Goal: Task Accomplishment & Management: Manage account settings

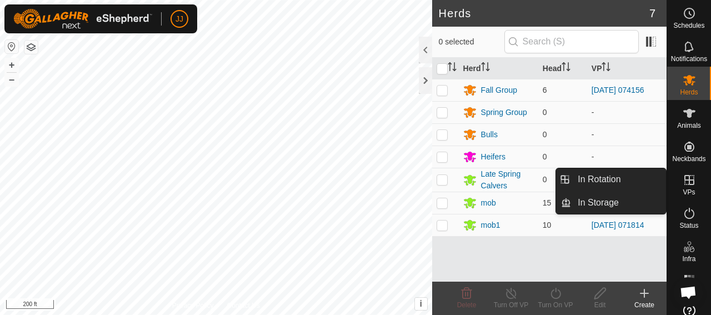
click at [685, 180] on icon at bounding box center [690, 180] width 10 height 10
click at [612, 176] on link "In Rotation" at bounding box center [618, 179] width 95 height 22
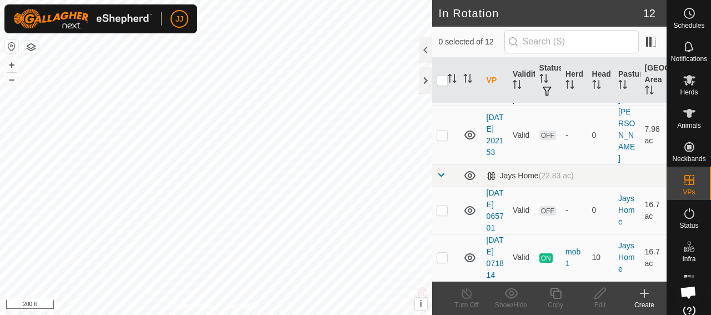
scroll to position [667, 0]
click at [445, 140] on p-checkbox at bounding box center [442, 135] width 11 height 9
checkbox input "true"
click at [683, 84] on icon at bounding box center [689, 79] width 13 height 13
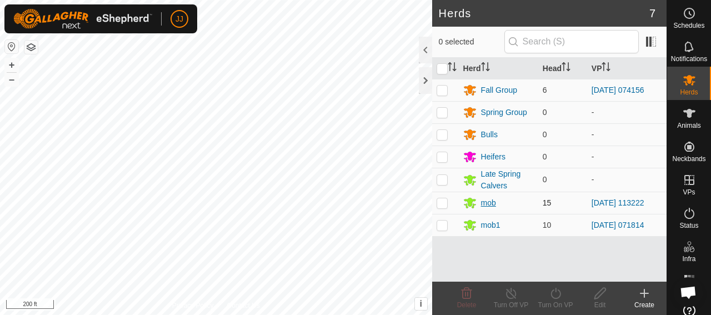
click at [487, 201] on div "mob" at bounding box center [488, 203] width 15 height 12
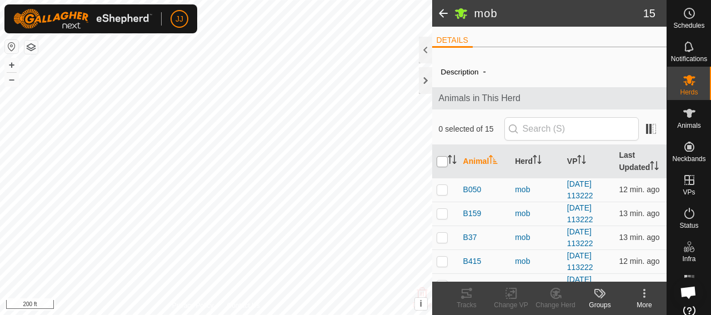
click at [444, 167] on input "checkbox" at bounding box center [442, 161] width 11 height 11
checkbox input "true"
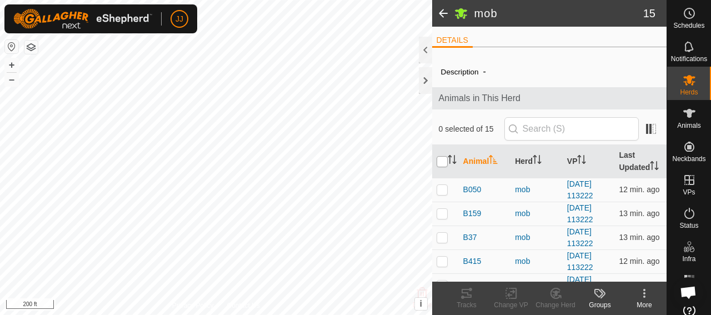
checkbox input "true"
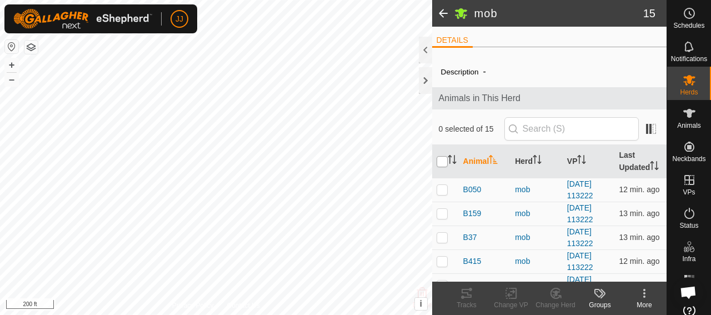
checkbox input "true"
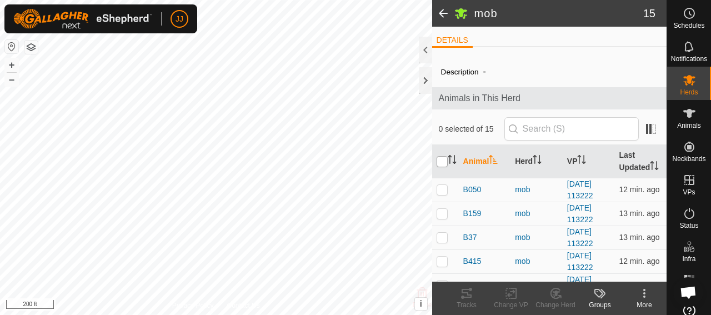
checkbox input "true"
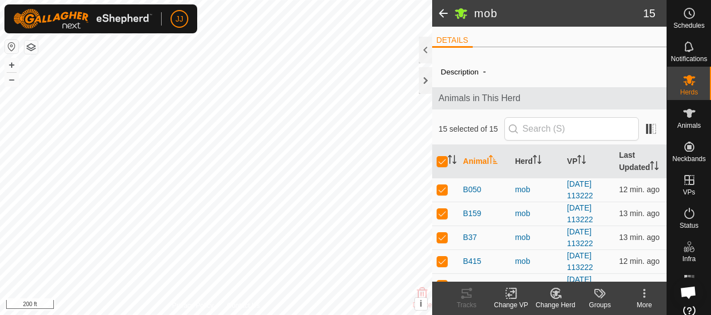
click at [515, 297] on icon at bounding box center [512, 293] width 14 height 13
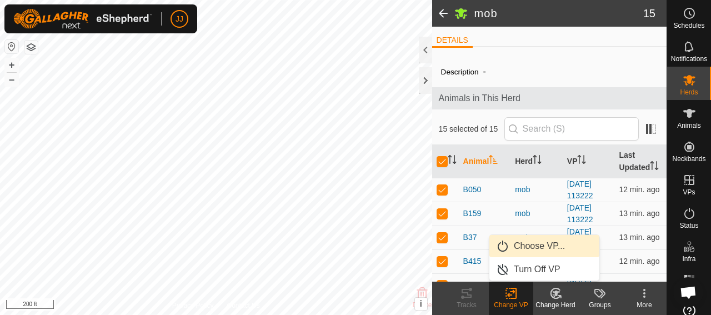
click at [523, 243] on link "Choose VP..." at bounding box center [545, 246] width 110 height 22
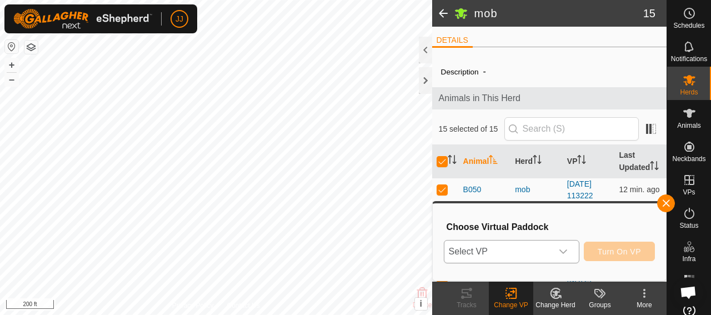
click at [569, 251] on div "dropdown trigger" at bounding box center [563, 252] width 22 height 22
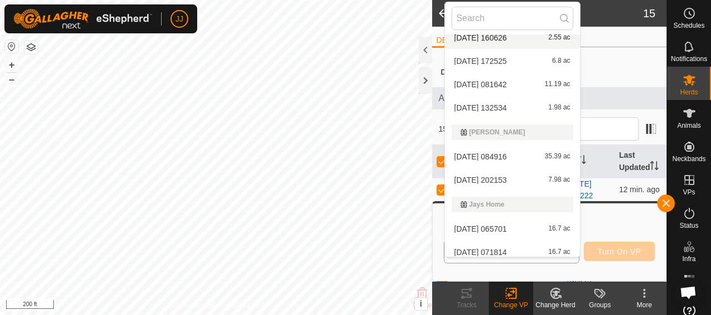
scroll to position [159, 0]
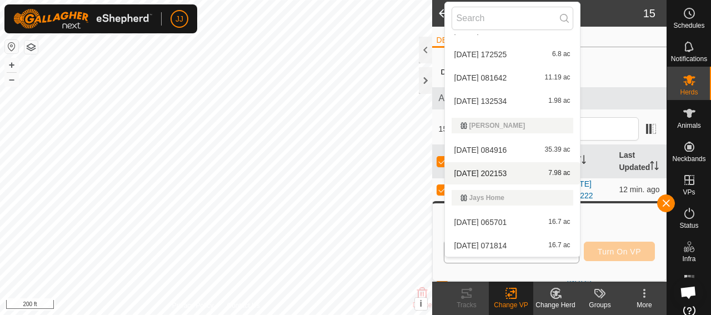
click at [490, 171] on span "[DATE] 202153" at bounding box center [481, 174] width 53 height 8
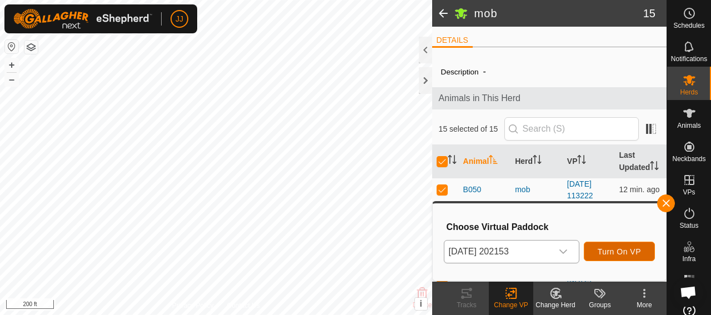
click at [610, 253] on span "Turn On VP" at bounding box center [619, 251] width 43 height 9
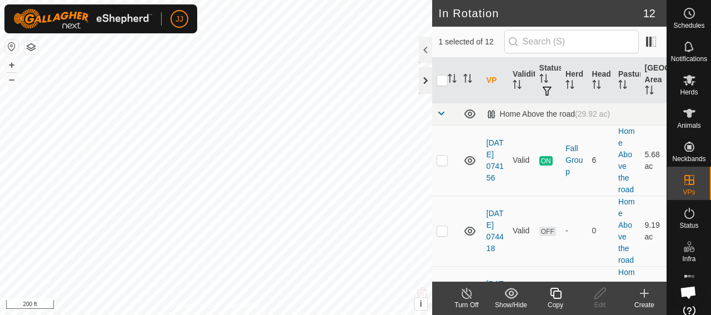
click at [421, 81] on div at bounding box center [425, 80] width 13 height 27
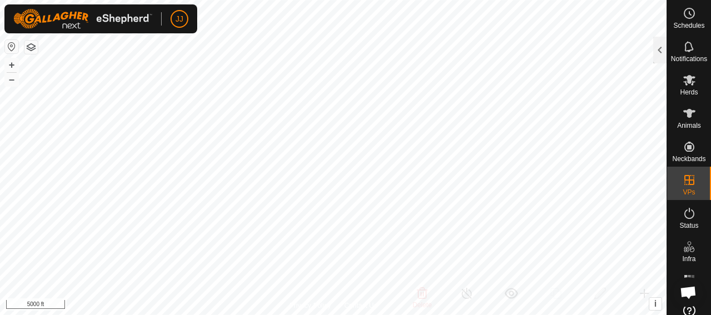
click at [372, 0] on html "JJ Schedules Notifications Herds Animals Neckbands VPs Status Infra Heatmap Hel…" at bounding box center [355, 157] width 711 height 315
click at [486, 315] on html "JJ Schedules Notifications Herds Animals Neckbands VPs Status Infra Heatmap Hel…" at bounding box center [355, 157] width 711 height 315
click at [551, 315] on html "JJ Schedules Notifications Herds Animals Neckbands VPs Status Infra Heatmap Hel…" at bounding box center [355, 157] width 711 height 315
click at [668, 52] on div "Notifications" at bounding box center [689, 49] width 44 height 33
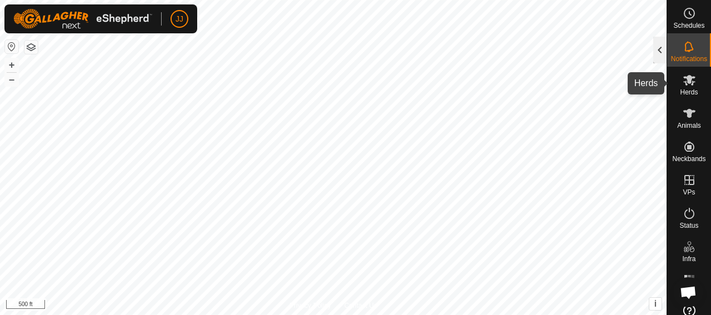
click at [662, 59] on div at bounding box center [660, 50] width 13 height 27
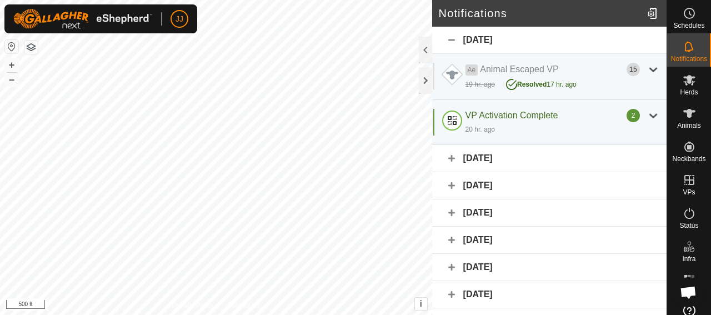
click at [683, 81] on icon at bounding box center [689, 79] width 13 height 13
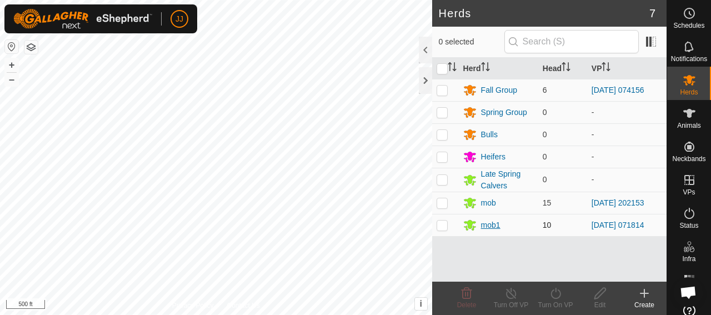
click at [488, 223] on div "mob1" at bounding box center [490, 226] width 19 height 12
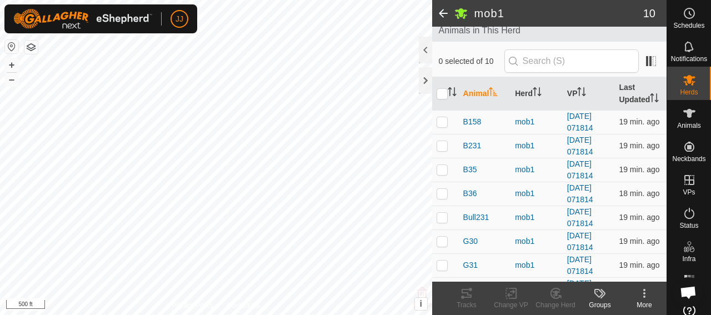
scroll to position [144, 0]
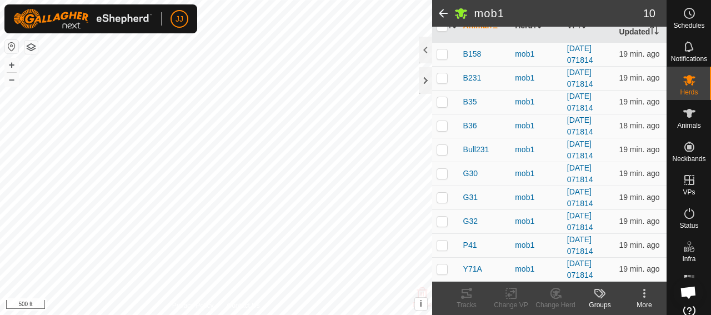
click at [440, 17] on span at bounding box center [443, 13] width 22 height 27
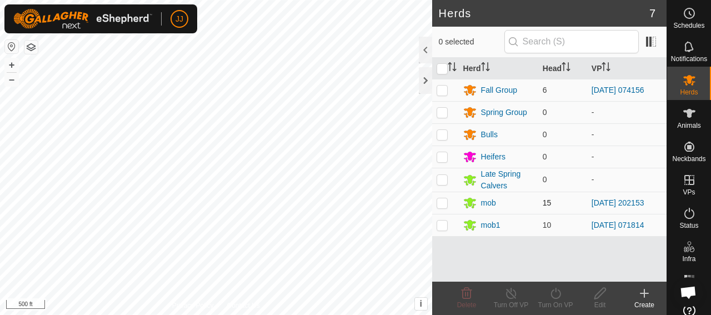
click at [486, 210] on td "mob" at bounding box center [498, 203] width 79 height 22
click at [490, 88] on div "Fall Group" at bounding box center [499, 90] width 36 height 12
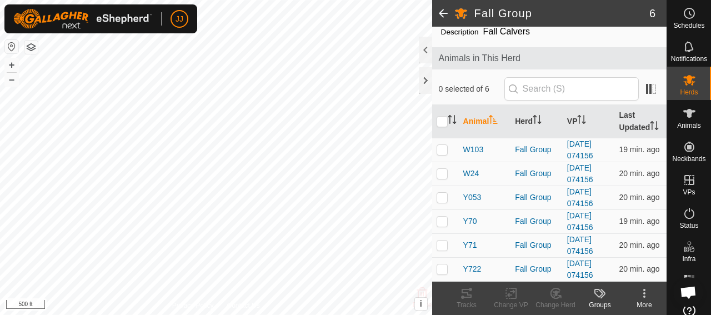
scroll to position [49, 0]
click at [472, 245] on span "Y71" at bounding box center [471, 246] width 14 height 12
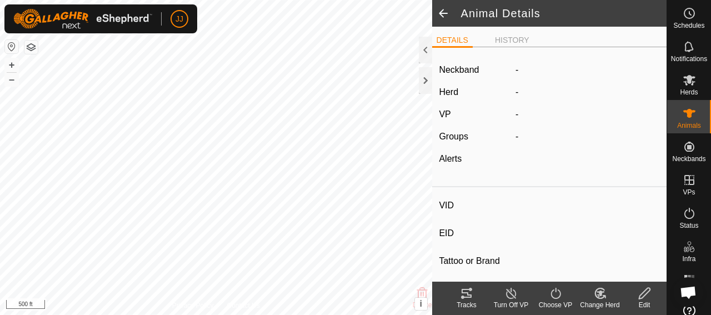
type input "Y71"
type input "-"
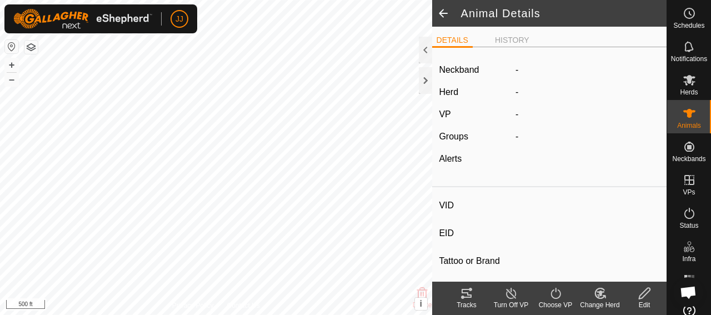
type input "-"
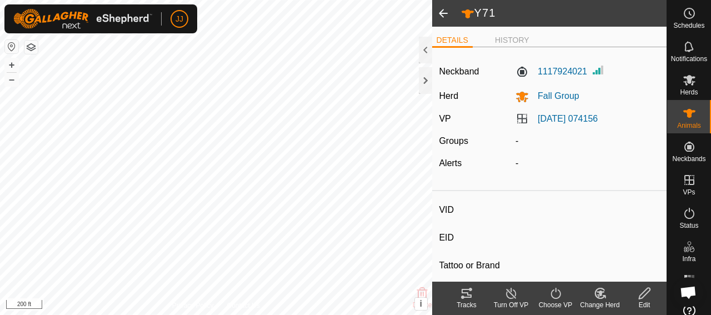
type input "G057"
type input "-"
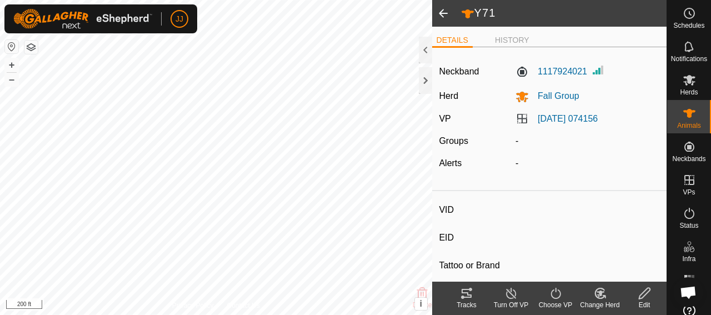
type input "-"
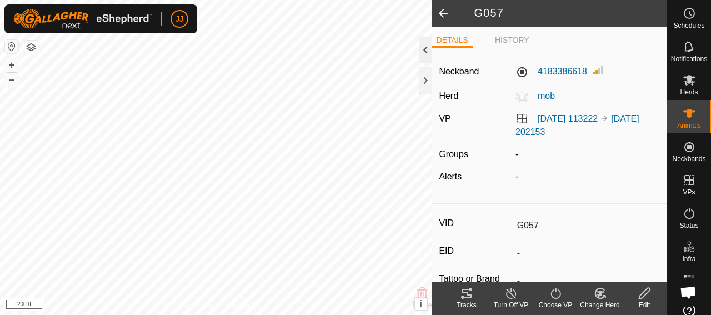
click at [426, 54] on div at bounding box center [425, 50] width 13 height 27
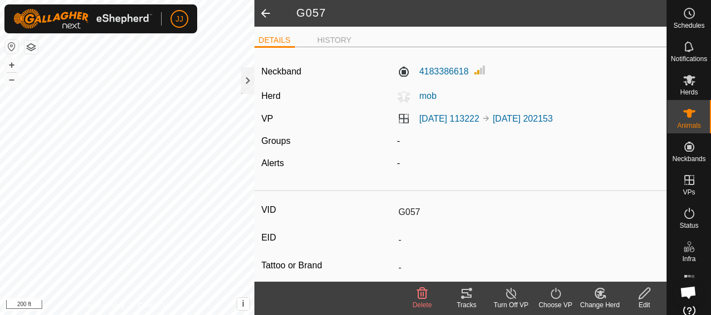
click at [315, 296] on footer "Delete Tracks Turn Off VP Choose VP Change Herd Edit" at bounding box center [461, 298] width 412 height 33
click at [448, 75] on label "4183386618" at bounding box center [433, 71] width 72 height 13
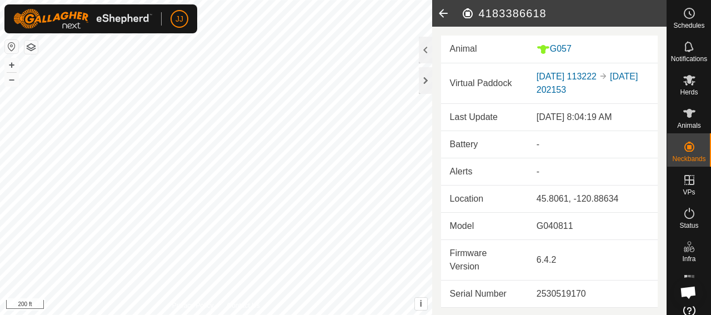
click at [442, 17] on icon at bounding box center [443, 13] width 22 height 27
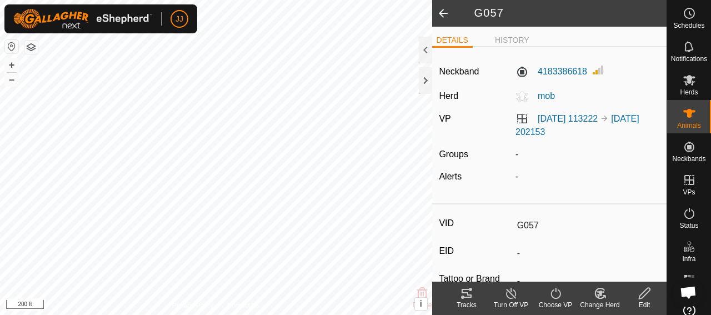
click at [441, 14] on span at bounding box center [443, 13] width 22 height 27
type input "Y71"
type input "-"
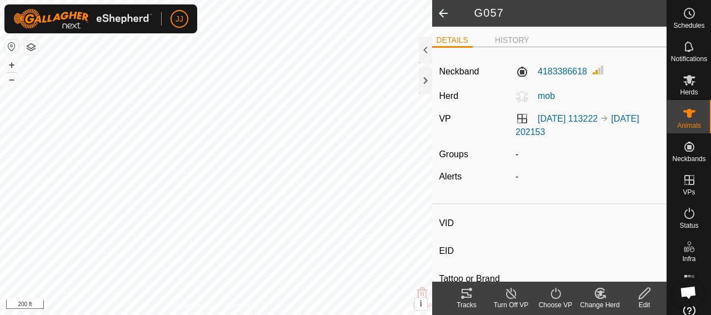
type input "-"
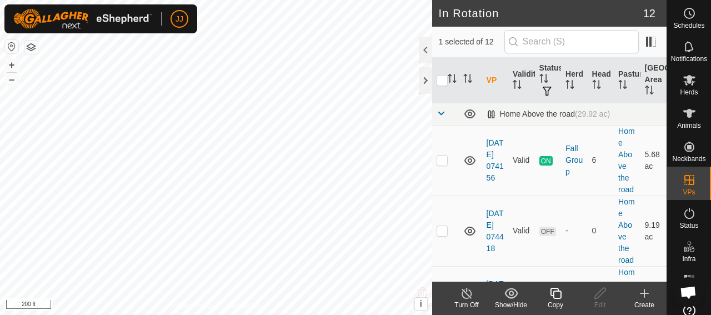
checkbox input "true"
checkbox input "false"
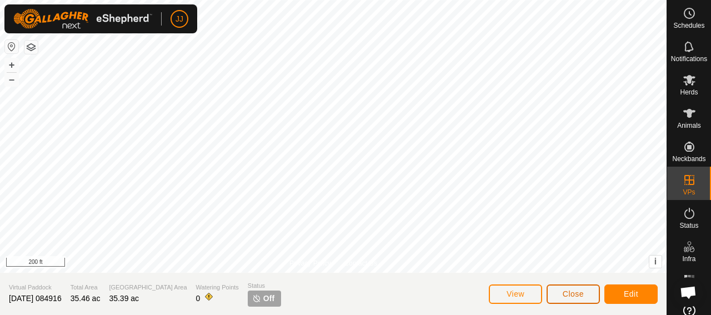
click at [561, 298] on button "Close" at bounding box center [573, 294] width 53 height 19
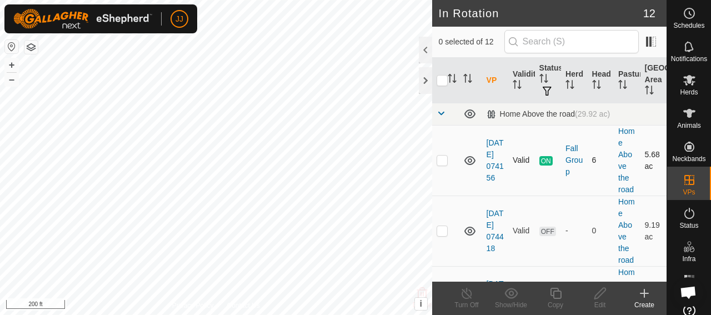
click at [446, 167] on td at bounding box center [445, 160] width 27 height 71
checkbox input "true"
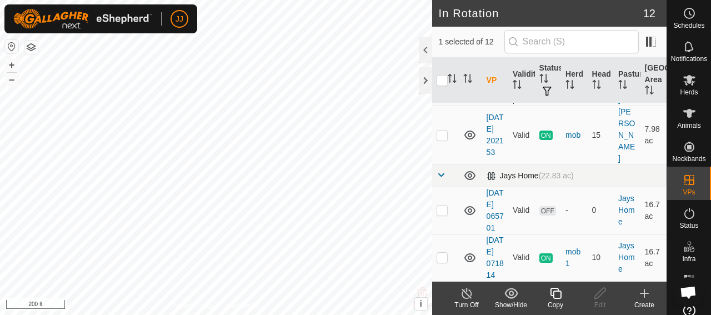
scroll to position [723, 0]
click at [442, 131] on p-checkbox at bounding box center [442, 135] width 11 height 9
checkbox input "true"
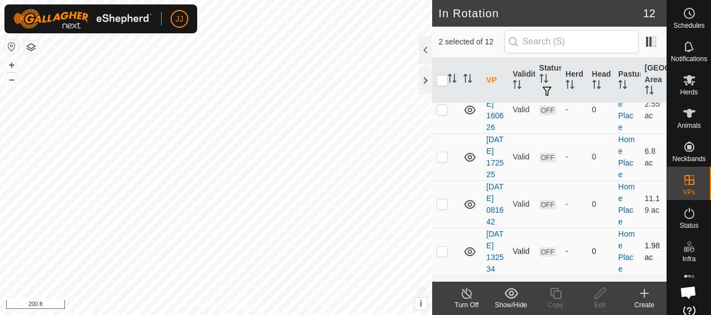
scroll to position [321, 0]
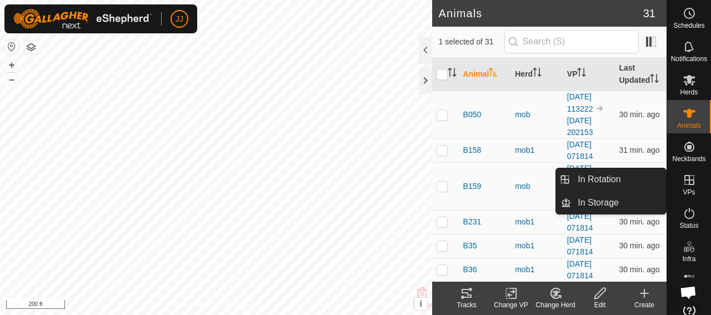
click at [686, 183] on icon at bounding box center [689, 179] width 13 height 13
click at [582, 183] on link "In Rotation" at bounding box center [618, 179] width 95 height 22
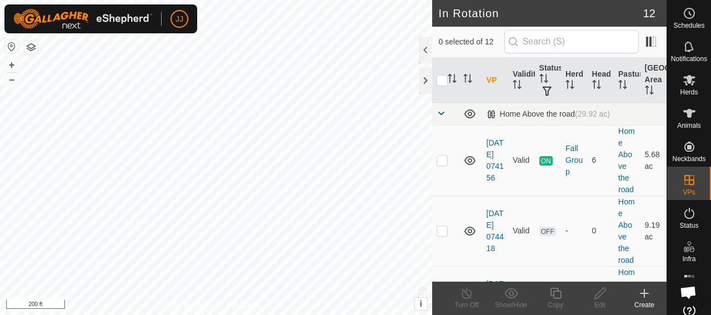
click at [451, 279] on div "In Rotation 12 0 selected of 12 VP Validity Status Herd Head Pasture [GEOGRAPHI…" at bounding box center [333, 157] width 667 height 315
click at [646, 300] on icon at bounding box center [644, 293] width 13 height 13
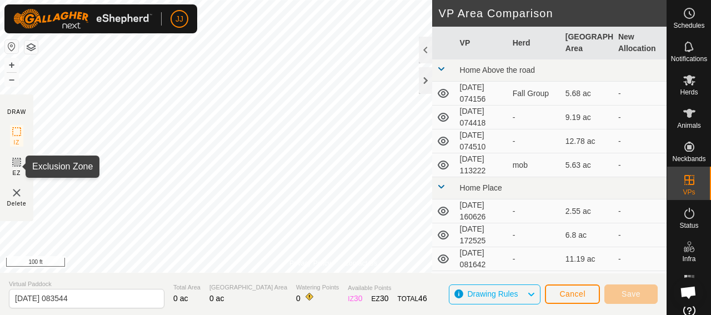
click at [20, 167] on icon at bounding box center [16, 162] width 13 height 13
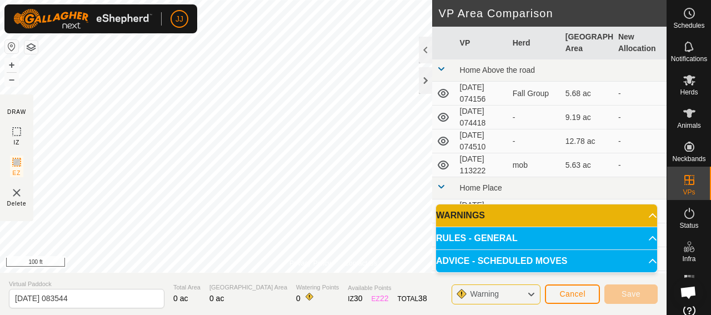
click at [538, 296] on div "Warning" at bounding box center [496, 295] width 89 height 20
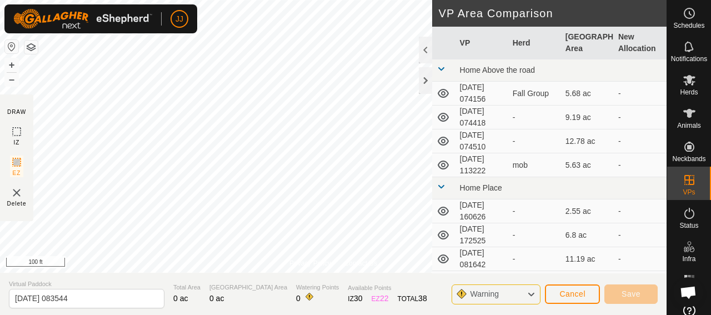
click at [532, 295] on icon at bounding box center [531, 294] width 9 height 14
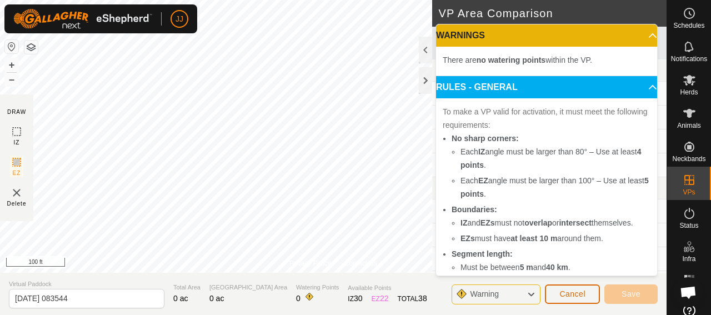
click at [578, 298] on span "Cancel" at bounding box center [573, 294] width 26 height 9
